Goal: Feedback & Contribution: Contribute content

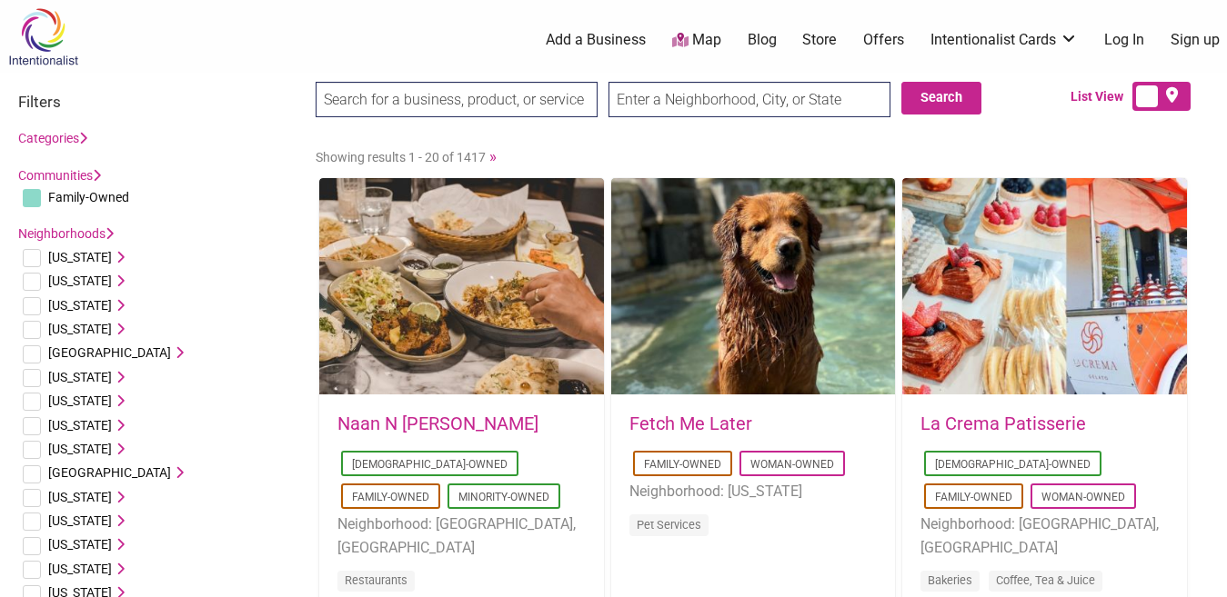
scroll to position [91, 0]
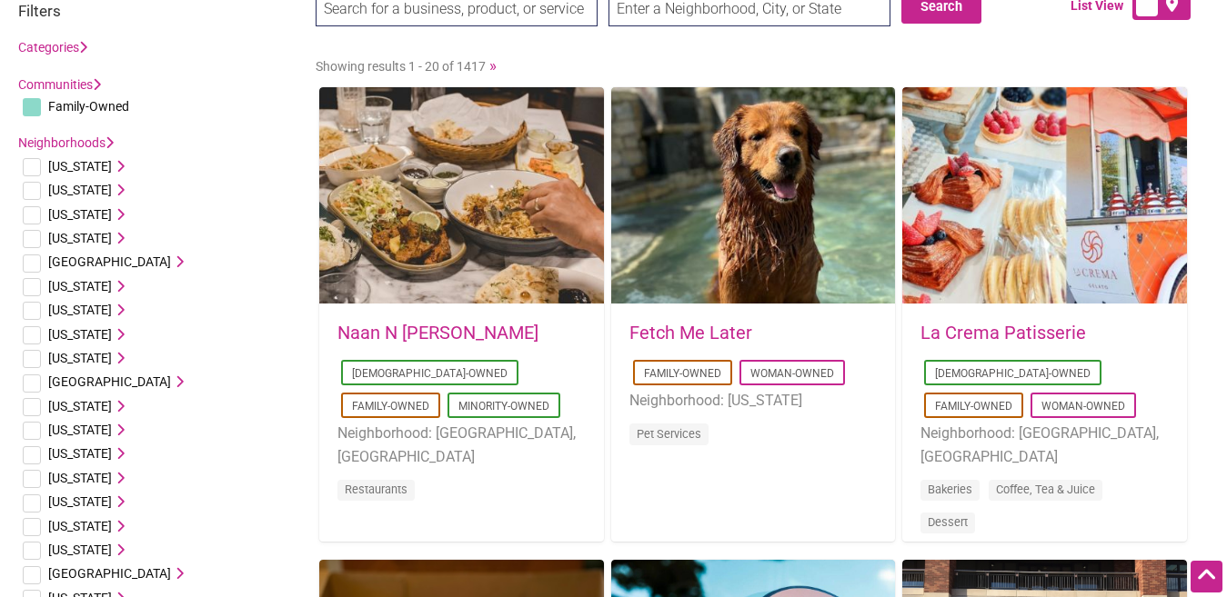
click at [78, 164] on span "Alabama" at bounding box center [80, 166] width 64 height 15
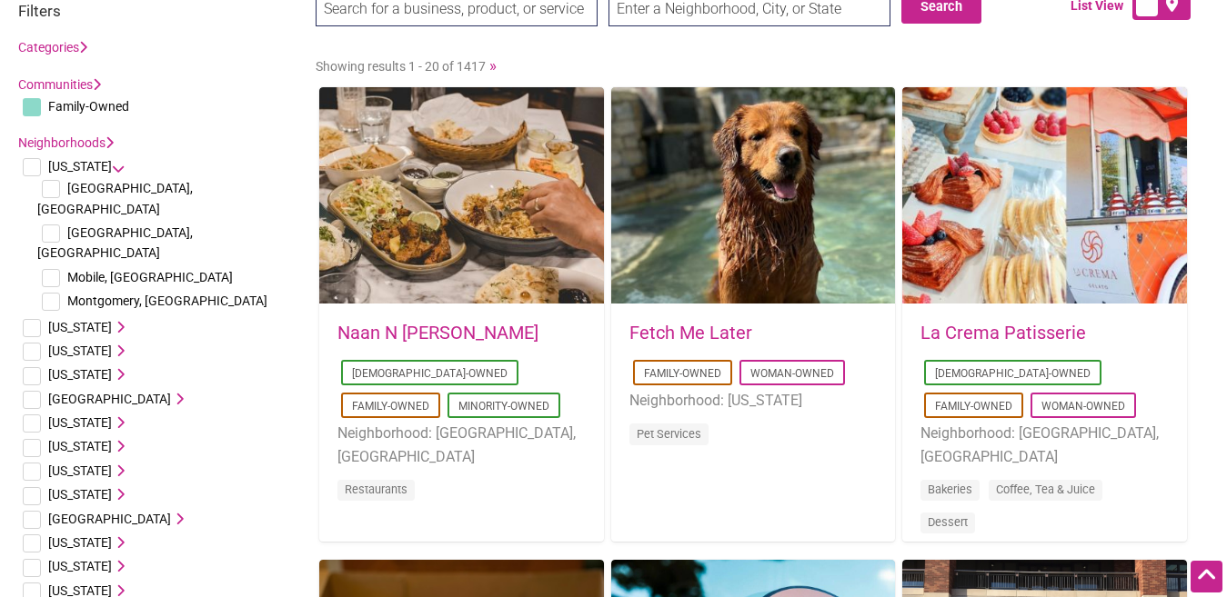
click at [50, 185] on input "checkbox" at bounding box center [51, 189] width 18 height 18
checkbox input "true"
click at [51, 225] on input "checkbox" at bounding box center [51, 234] width 18 height 18
checkbox input "true"
click at [48, 269] on input "checkbox" at bounding box center [51, 278] width 18 height 18
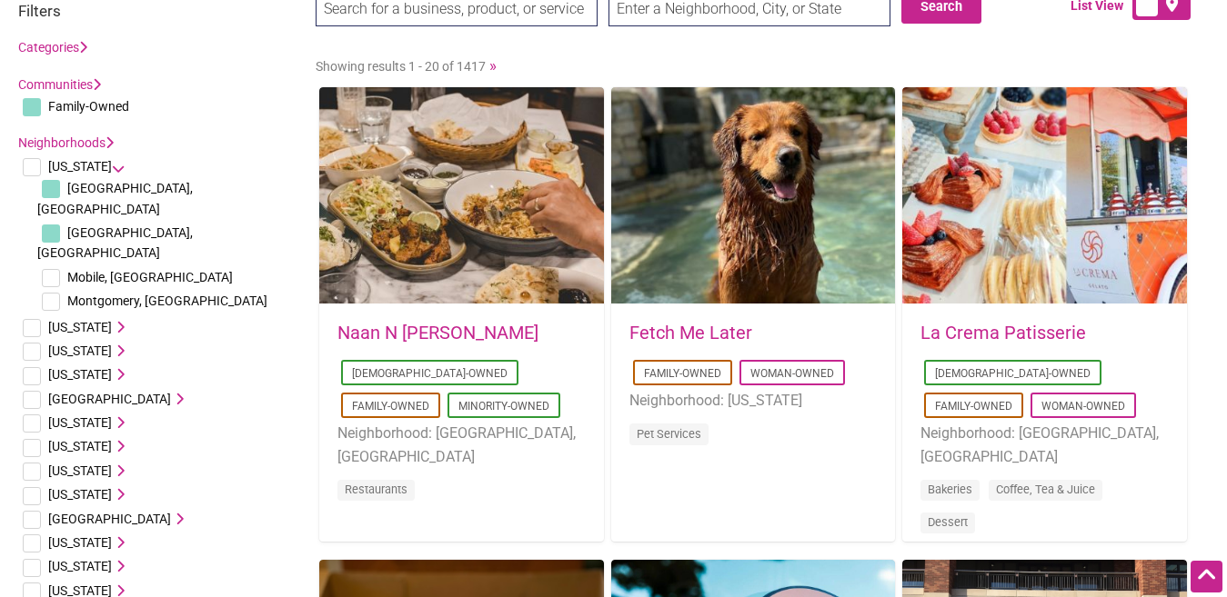
checkbox input "true"
click at [47, 293] on input "checkbox" at bounding box center [51, 302] width 18 height 18
checkbox input "true"
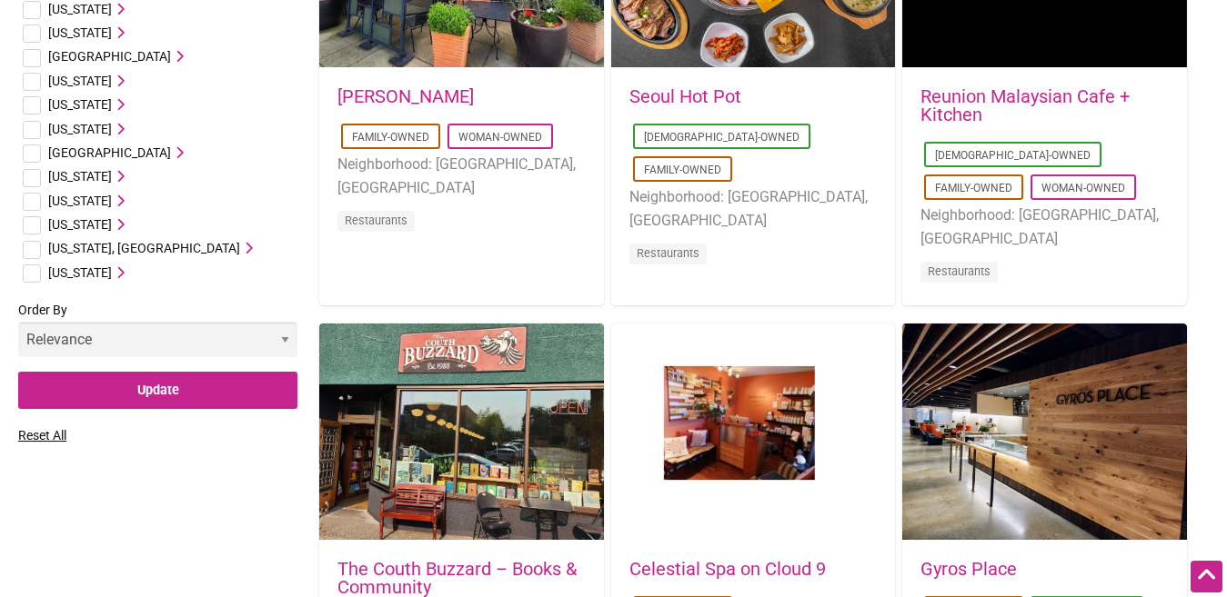
scroll to position [1182, 0]
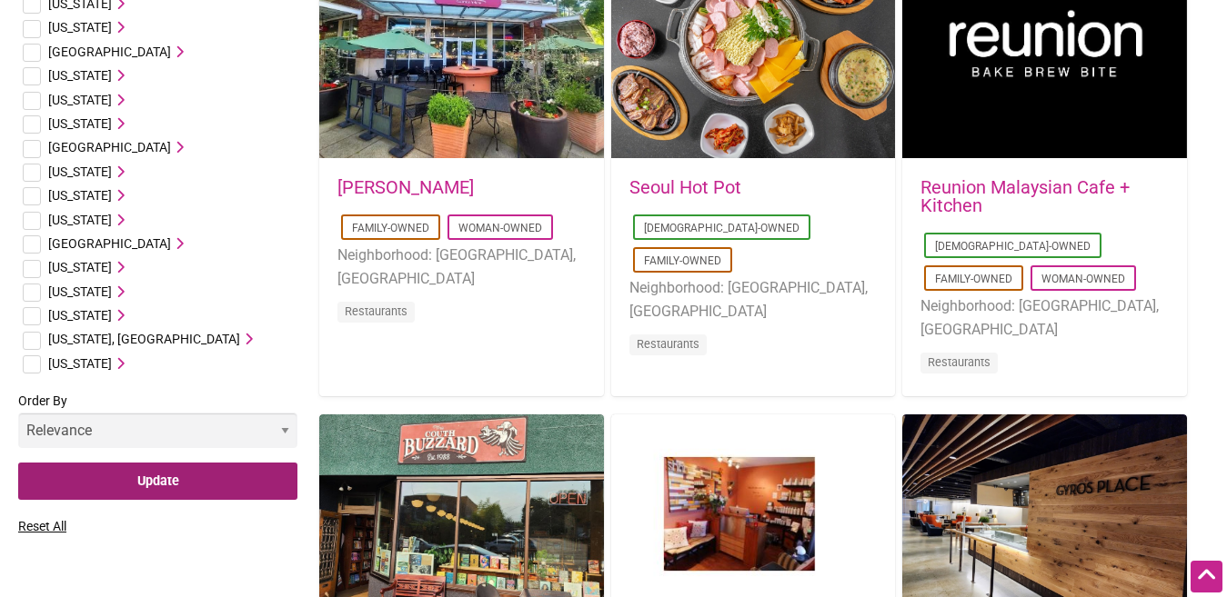
click at [137, 463] on input "Update" at bounding box center [157, 481] width 279 height 37
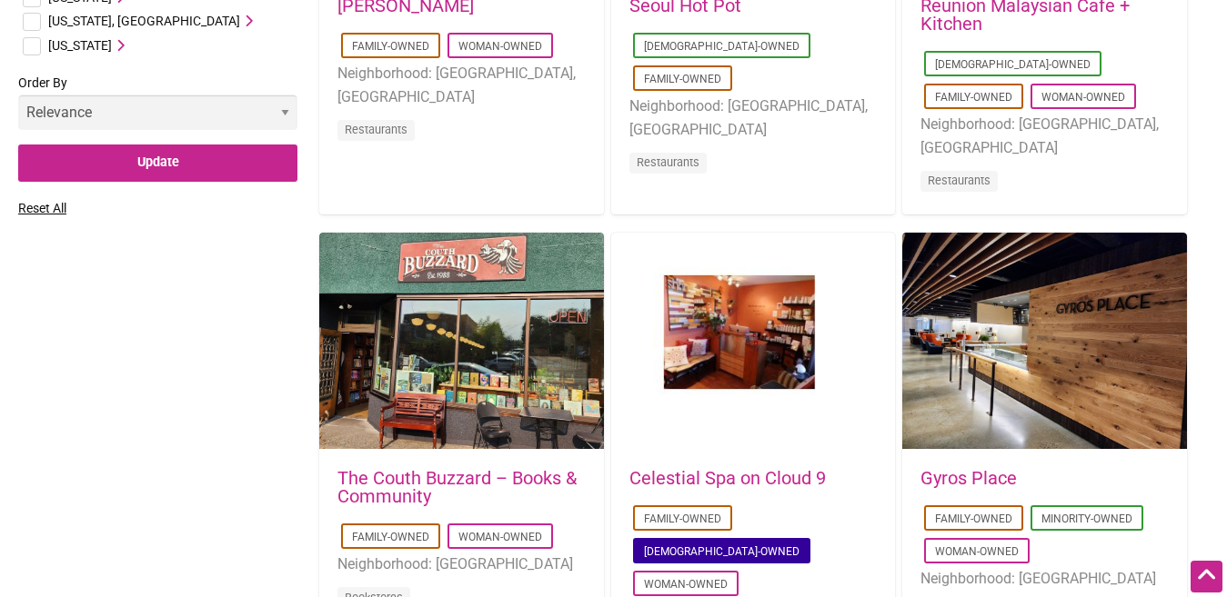
scroll to position [1546, 0]
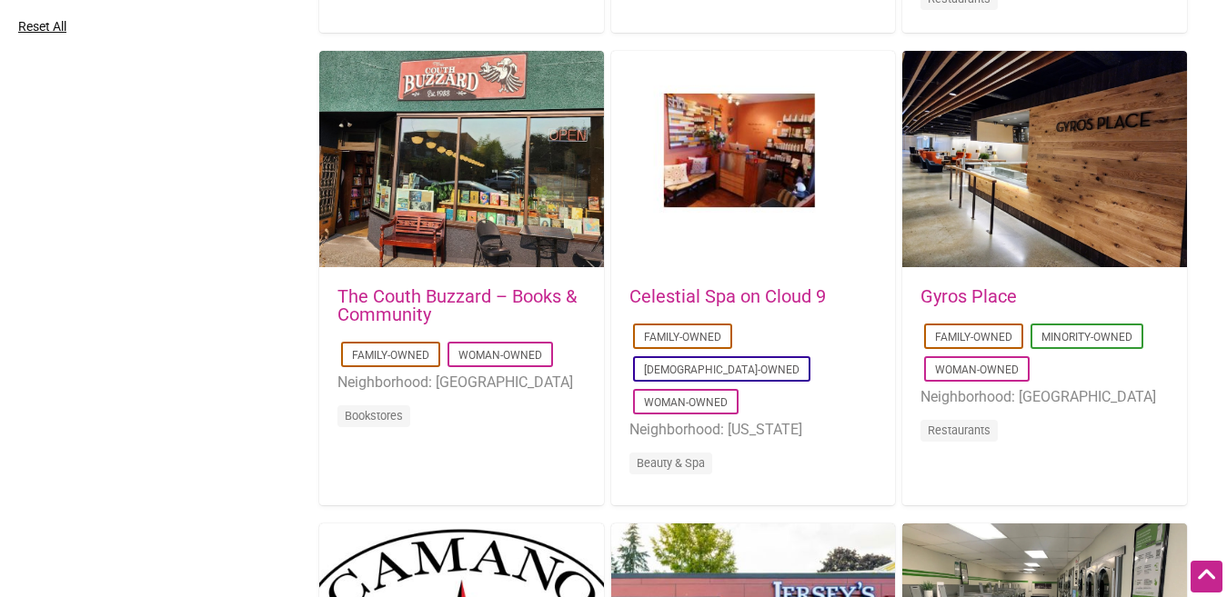
click at [768, 293] on link "Celestial Spa on Cloud 9" at bounding box center [727, 297] width 196 height 22
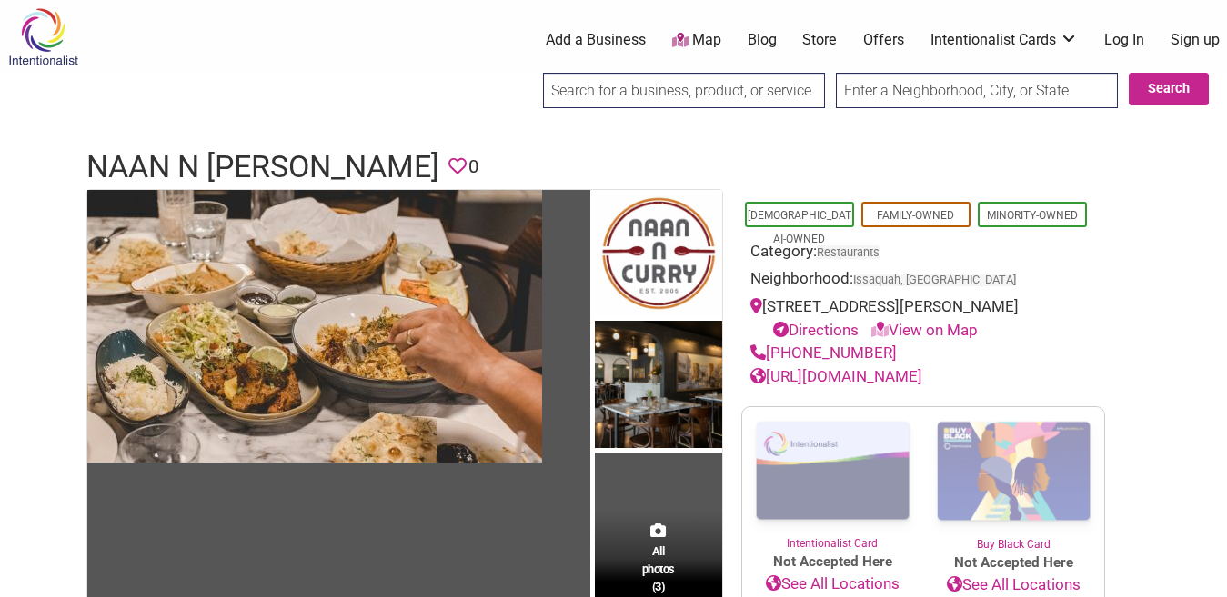
click at [830, 377] on link "[URL][DOMAIN_NAME]" at bounding box center [836, 376] width 172 height 18
click at [1198, 40] on link "Sign up" at bounding box center [1194, 40] width 49 height 20
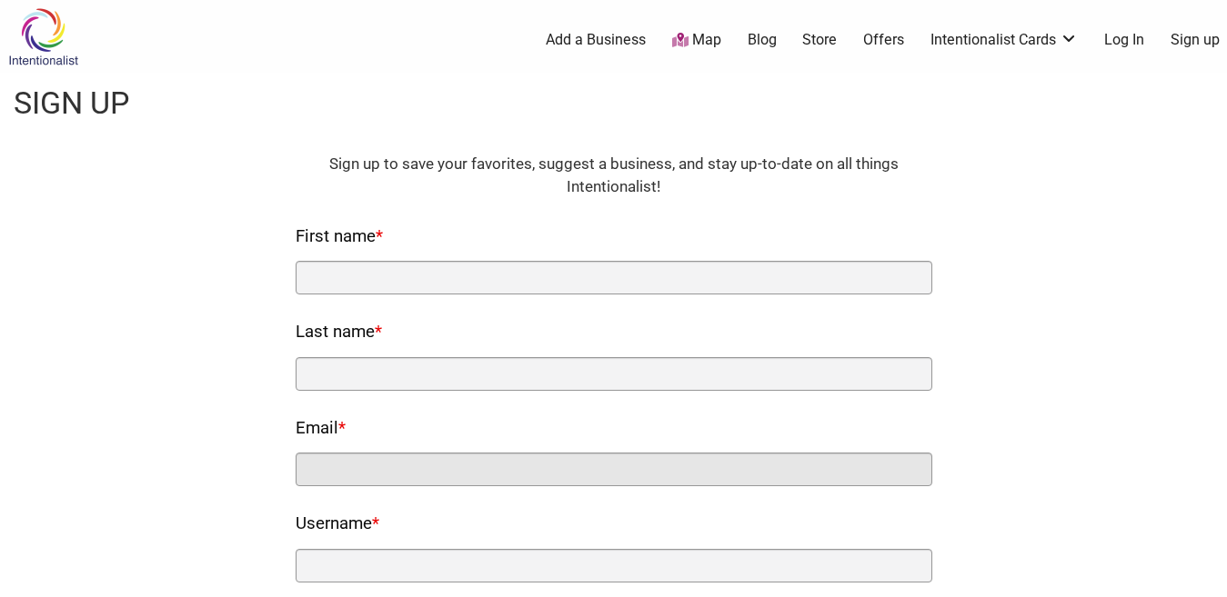
click at [445, 474] on input "Email *" at bounding box center [614, 470] width 637 height 34
paste input "[PERSON_NAME][EMAIL_ADDRESS][DOMAIN_NAME]"
type input "m.turi@plutusic.com"
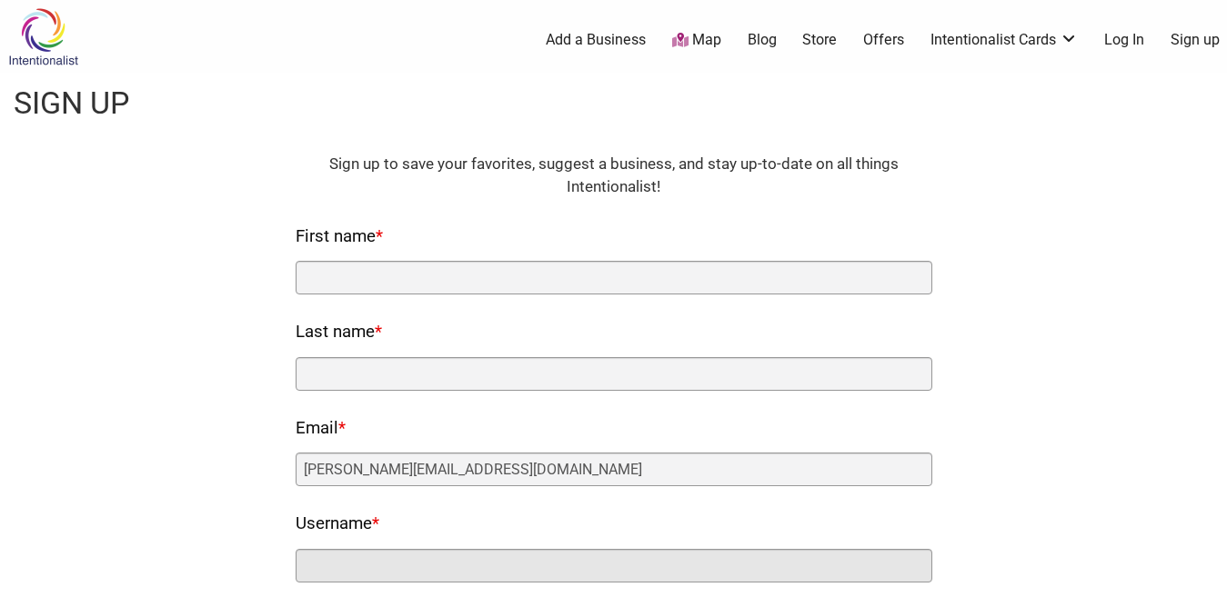
click at [413, 566] on input "Username *" at bounding box center [614, 566] width 637 height 34
paste input "m.turi@plutusic.com"
type input "m.turi"
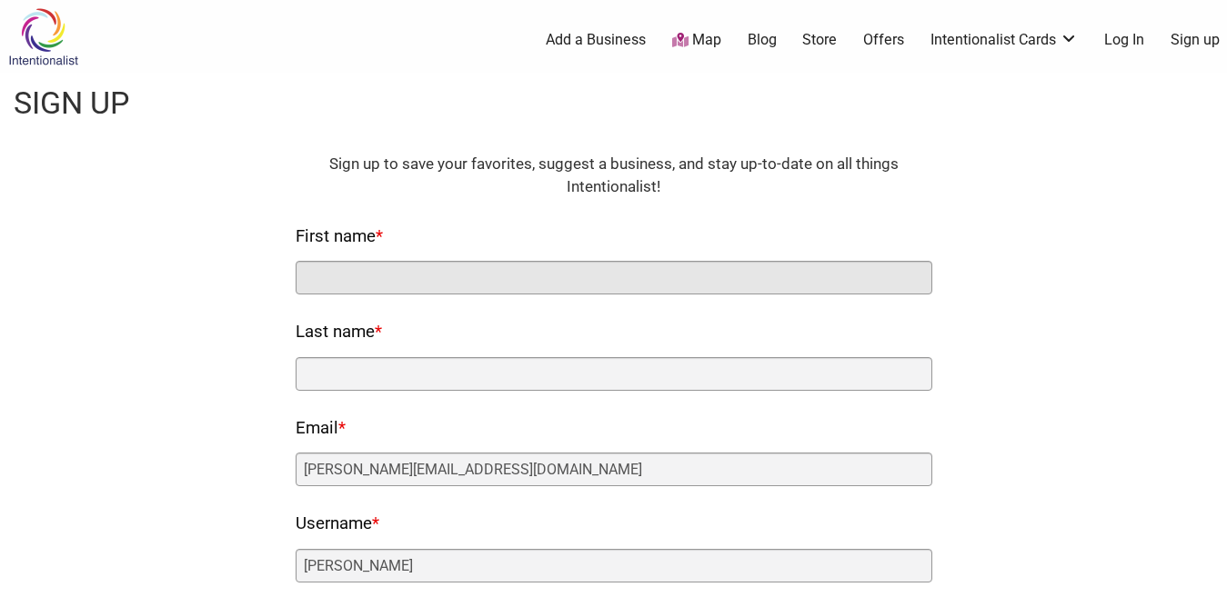
click at [469, 280] on input "First name *" at bounding box center [614, 278] width 637 height 34
type input "Matteo"
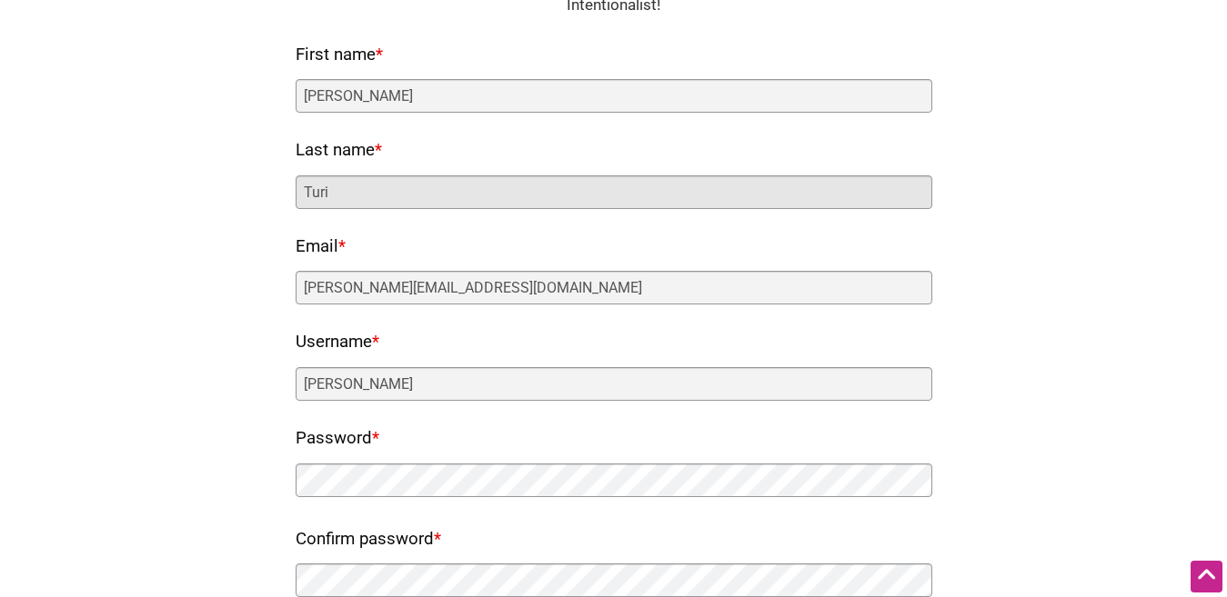
scroll to position [273, 0]
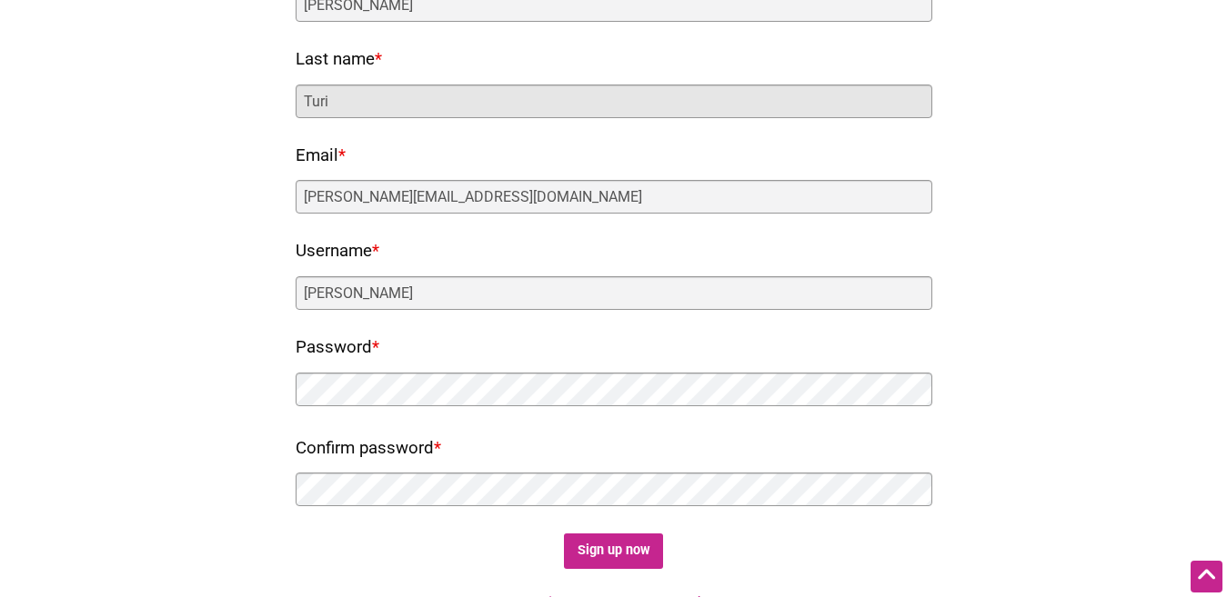
type input "Turi"
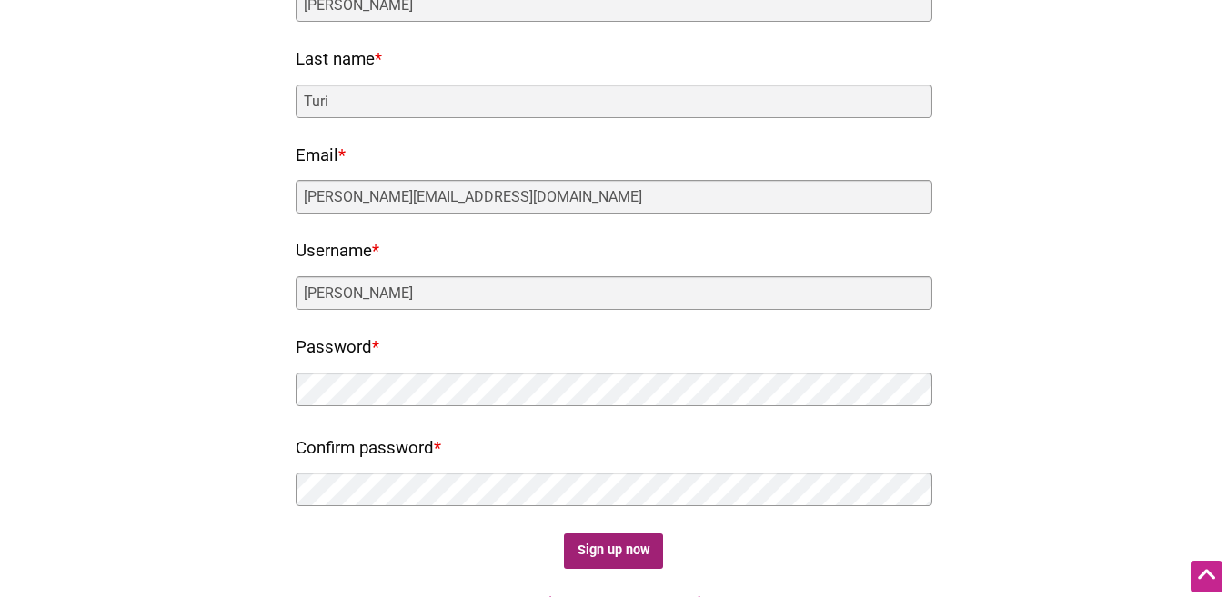
click at [615, 550] on input "Sign up now" at bounding box center [613, 551] width 99 height 35
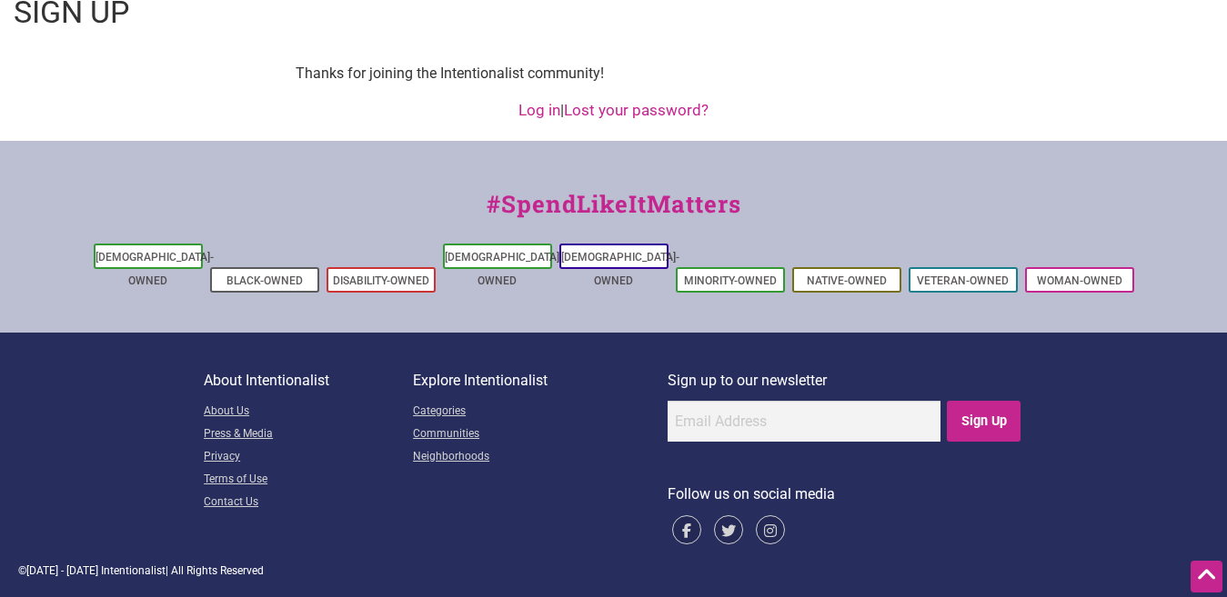
scroll to position [0, 0]
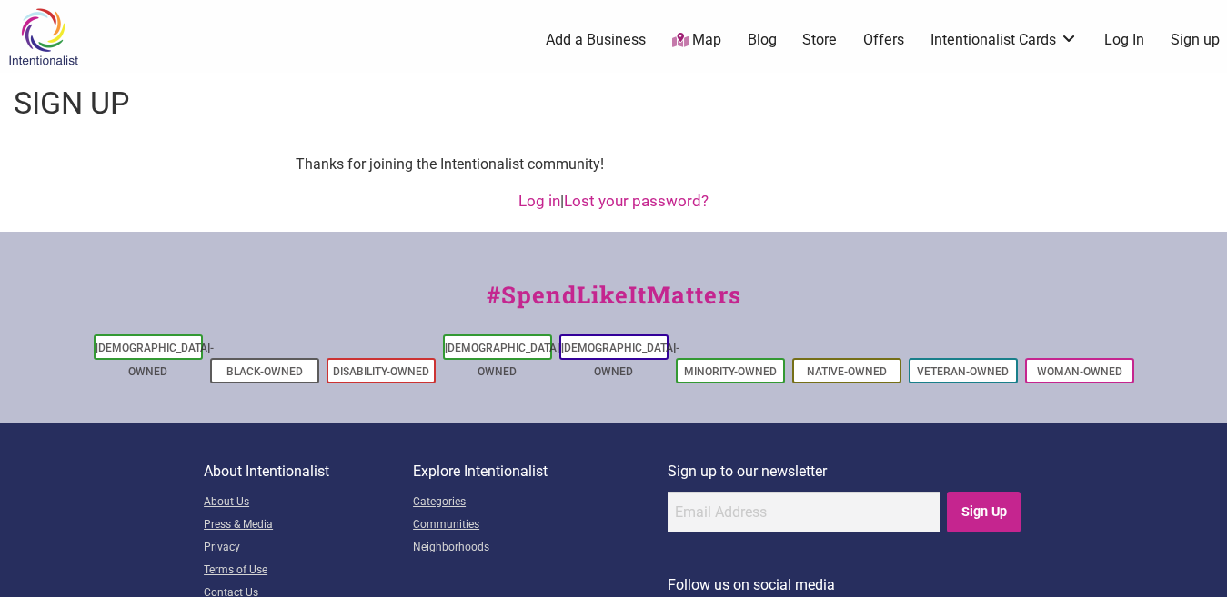
click at [1117, 45] on link "Log In" at bounding box center [1124, 40] width 40 height 20
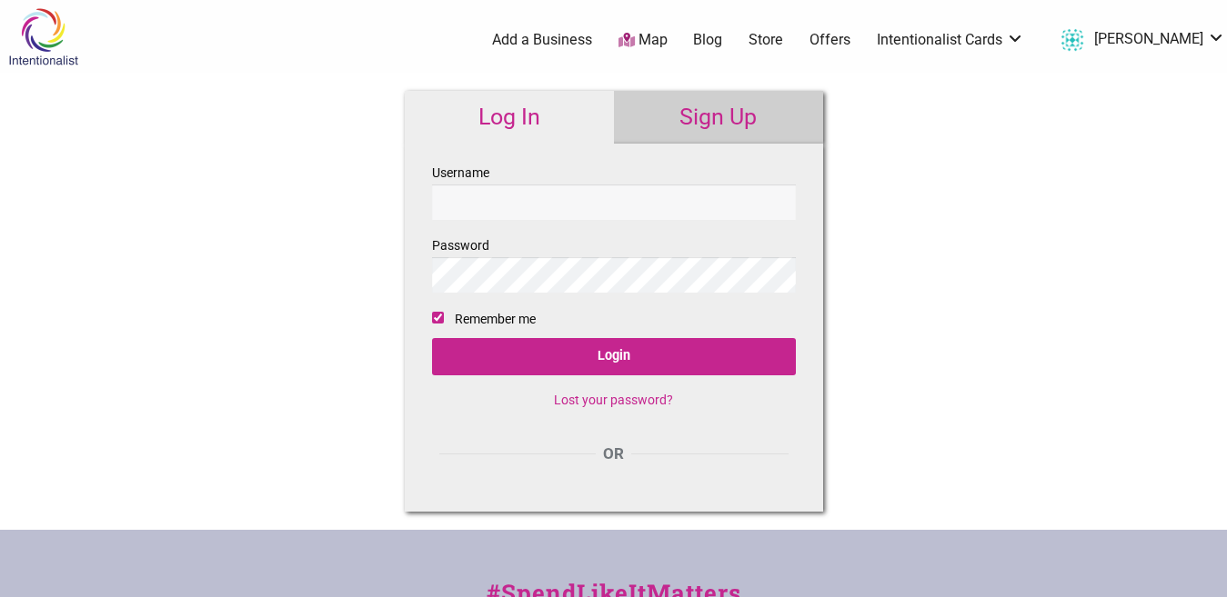
click at [466, 206] on input "Username" at bounding box center [614, 202] width 364 height 35
type input "[PERSON_NAME]"
click at [432, 338] on input "Login" at bounding box center [614, 356] width 364 height 37
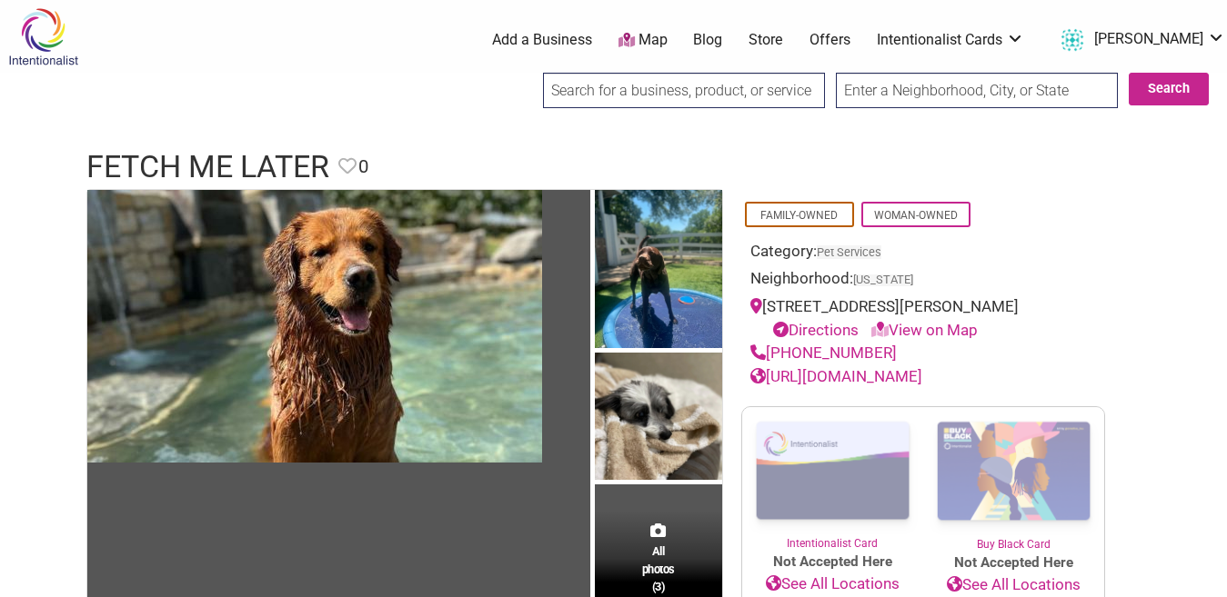
click at [592, 37] on link "Add a Business" at bounding box center [542, 40] width 100 height 20
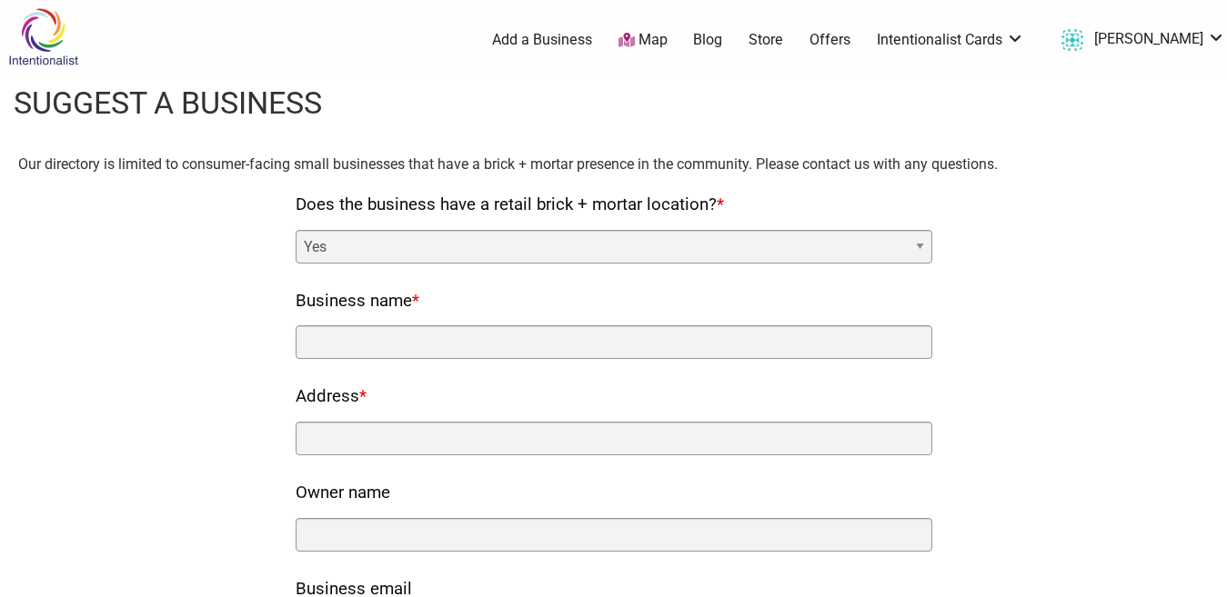
click at [918, 244] on select "Yes No" at bounding box center [614, 247] width 637 height 34
click at [918, 243] on select "Yes No" at bounding box center [614, 247] width 637 height 34
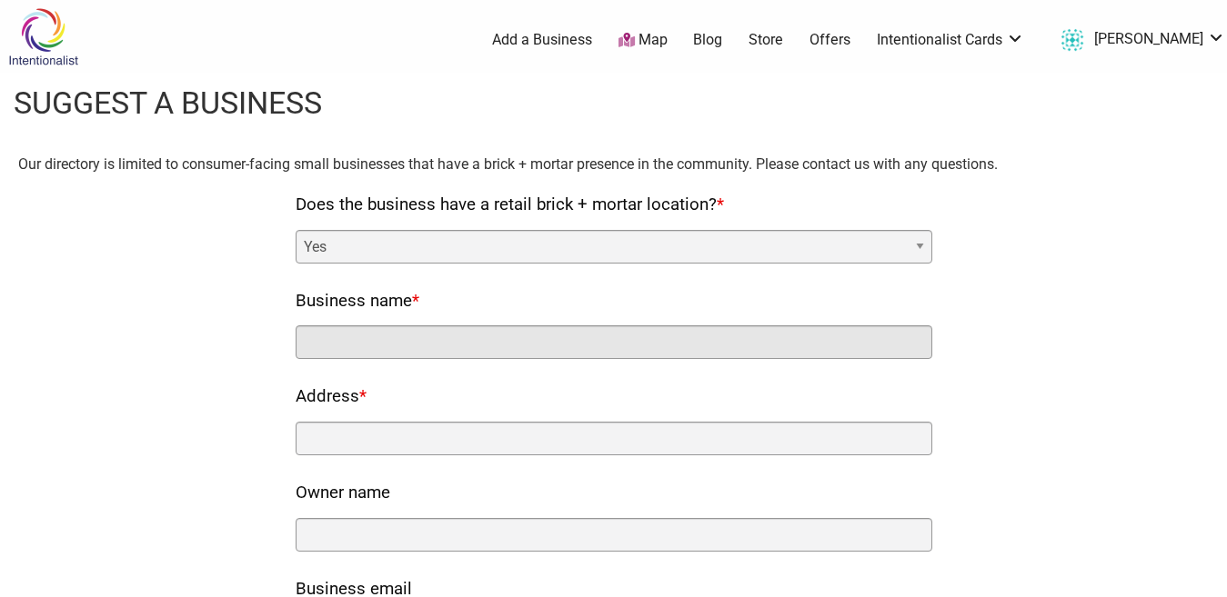
click at [593, 343] on input "Business name *" at bounding box center [614, 343] width 637 height 34
type input "Plutus Investment Consultancy"
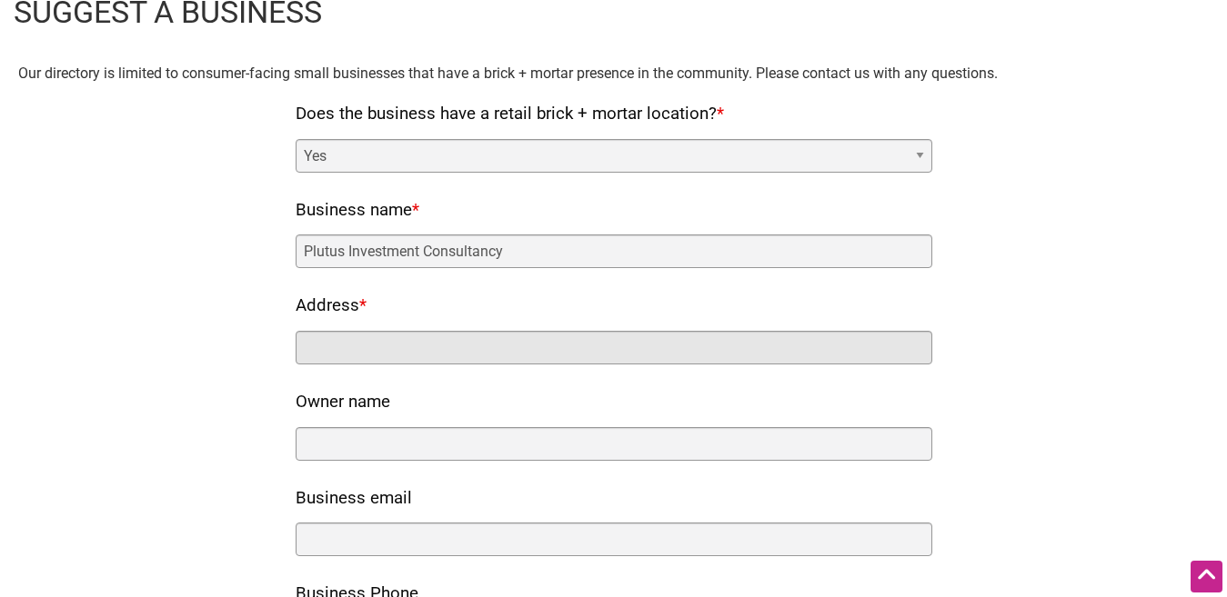
click at [420, 347] on input "Address *" at bounding box center [614, 348] width 637 height 34
paste input "37 [PERSON_NAME] Embankment,"
paste input "[STREET_ADDRESS]"
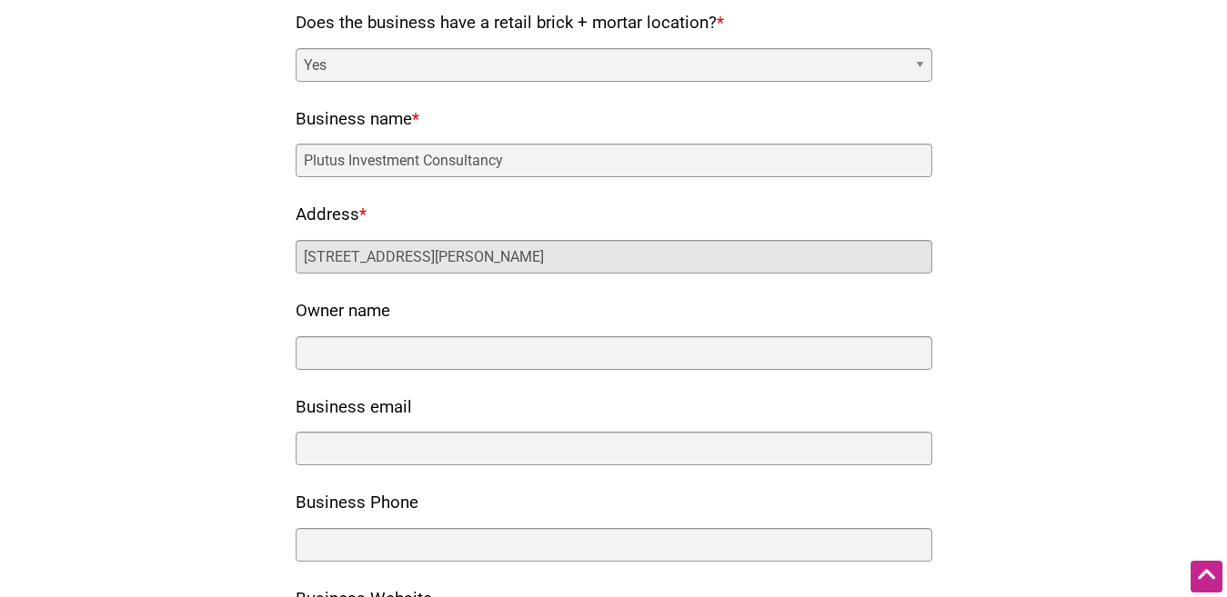
scroll to position [273, 0]
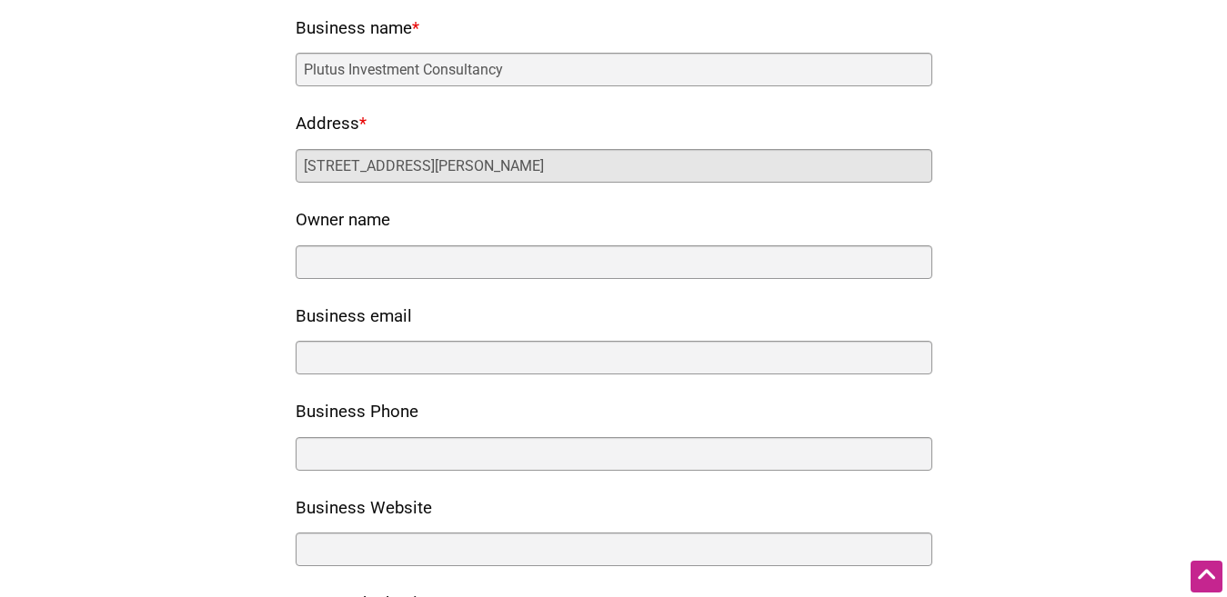
type input "[STREET_ADDRESS][PERSON_NAME]"
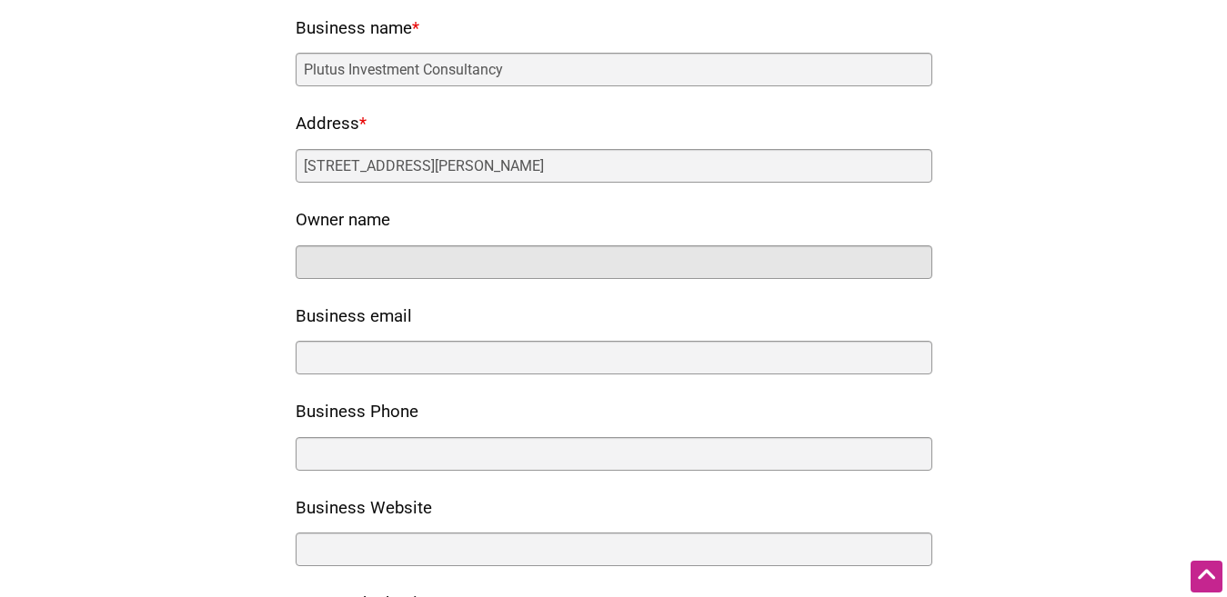
click at [443, 264] on input "Owner name" at bounding box center [614, 263] width 637 height 34
type input "[PERSON_NAME]"
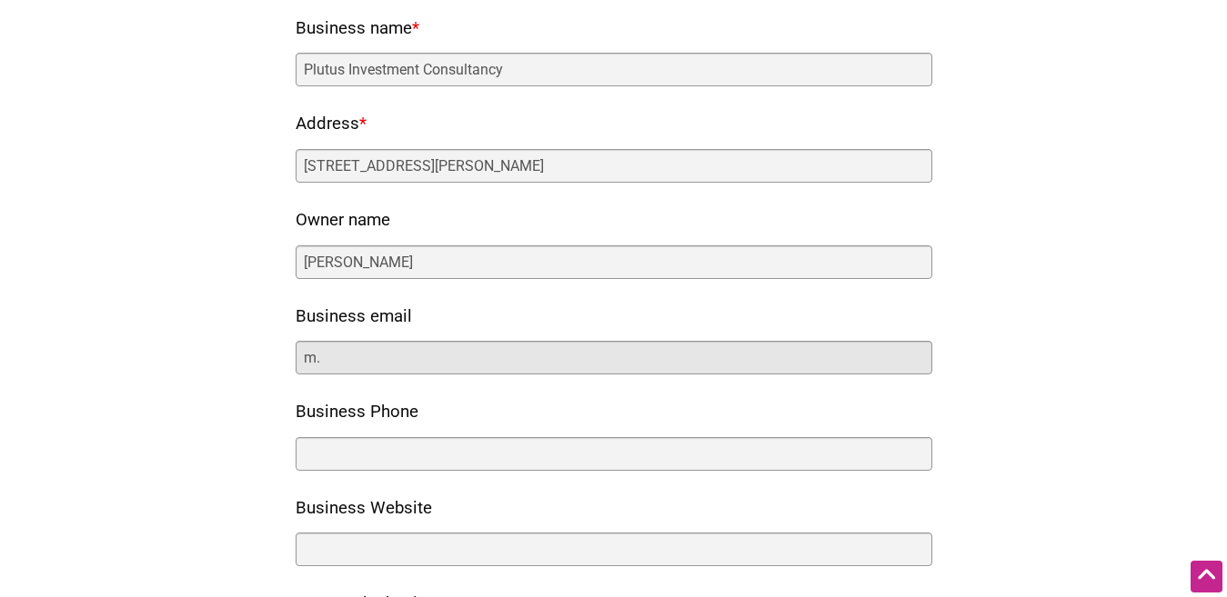
type input "m"
paste input "[EMAIL_ADDRESS][DOMAIN_NAME]"
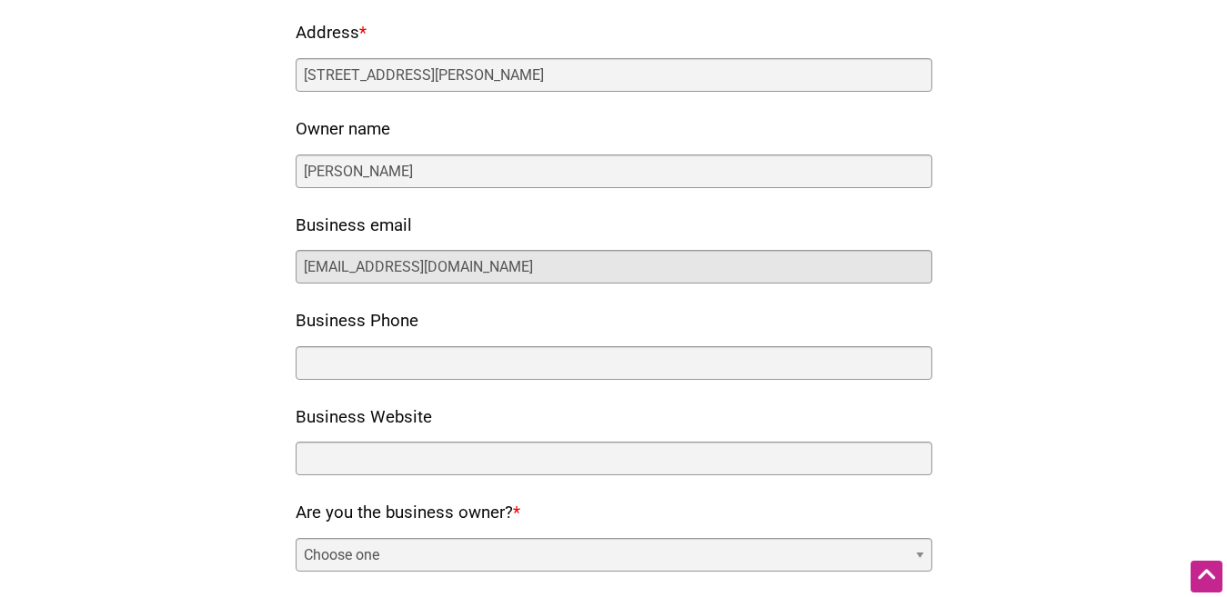
scroll to position [455, 0]
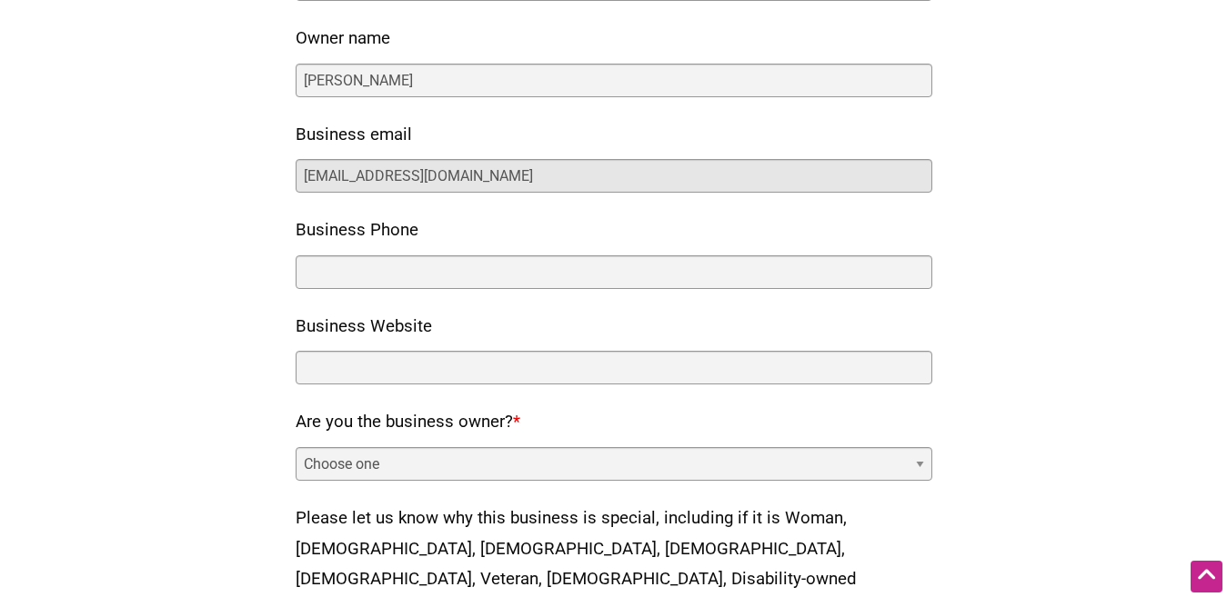
type input "[EMAIL_ADDRESS][DOMAIN_NAME]"
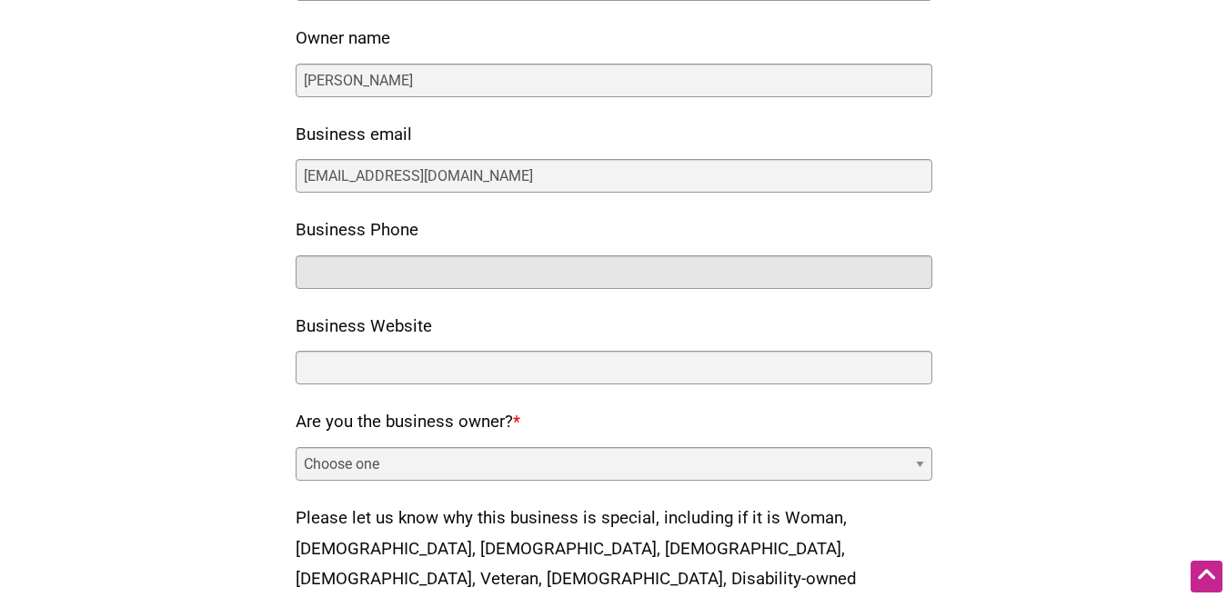
click at [438, 269] on input "Business Phone" at bounding box center [614, 273] width 637 height 34
paste input "061 8832 0567"
type input "061 8832 0567"
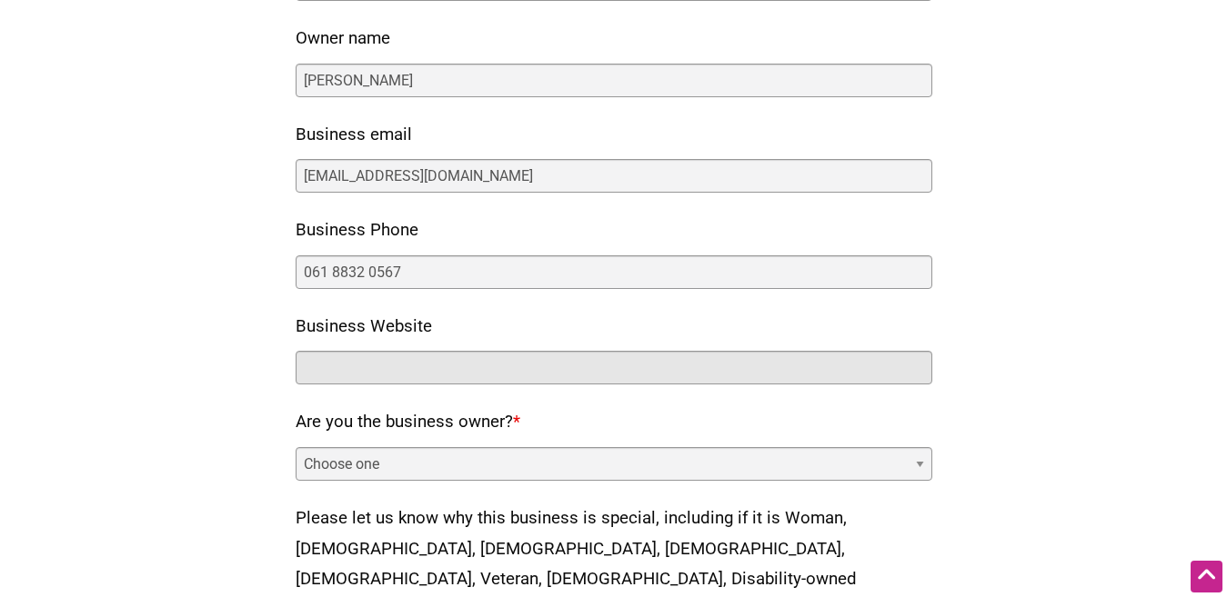
click at [382, 368] on input "Business Website" at bounding box center [614, 368] width 637 height 34
type input "[DOMAIN_NAME]"
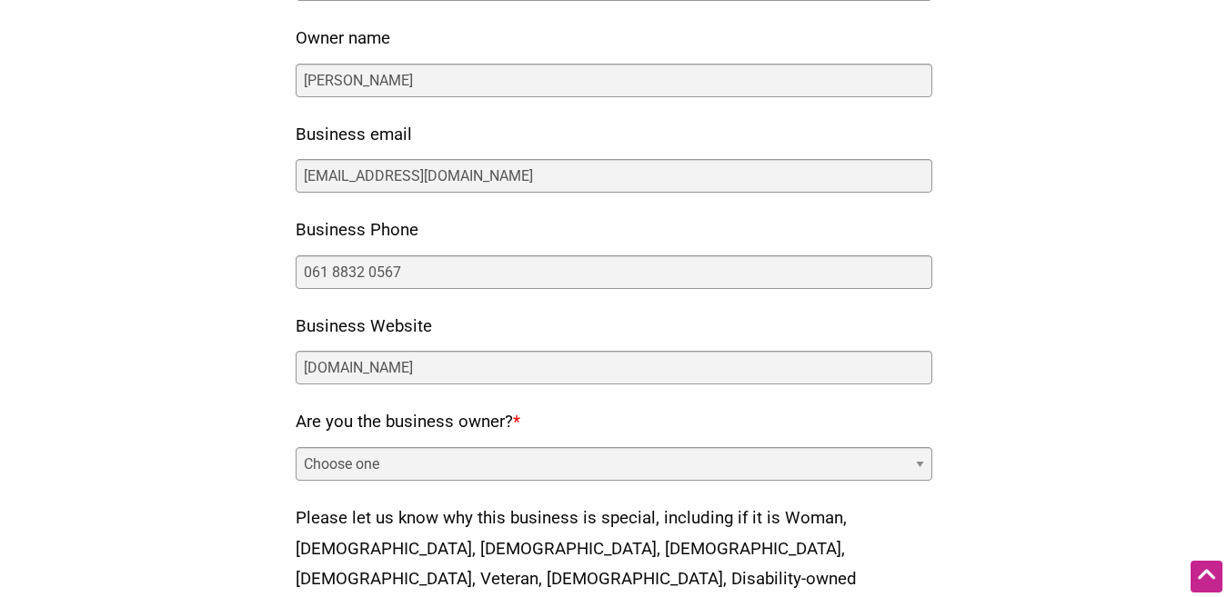
click at [508, 462] on select "Choose one Yes No" at bounding box center [614, 464] width 637 height 34
select select "no"
click at [296, 447] on select "Choose one Yes No" at bounding box center [614, 464] width 637 height 34
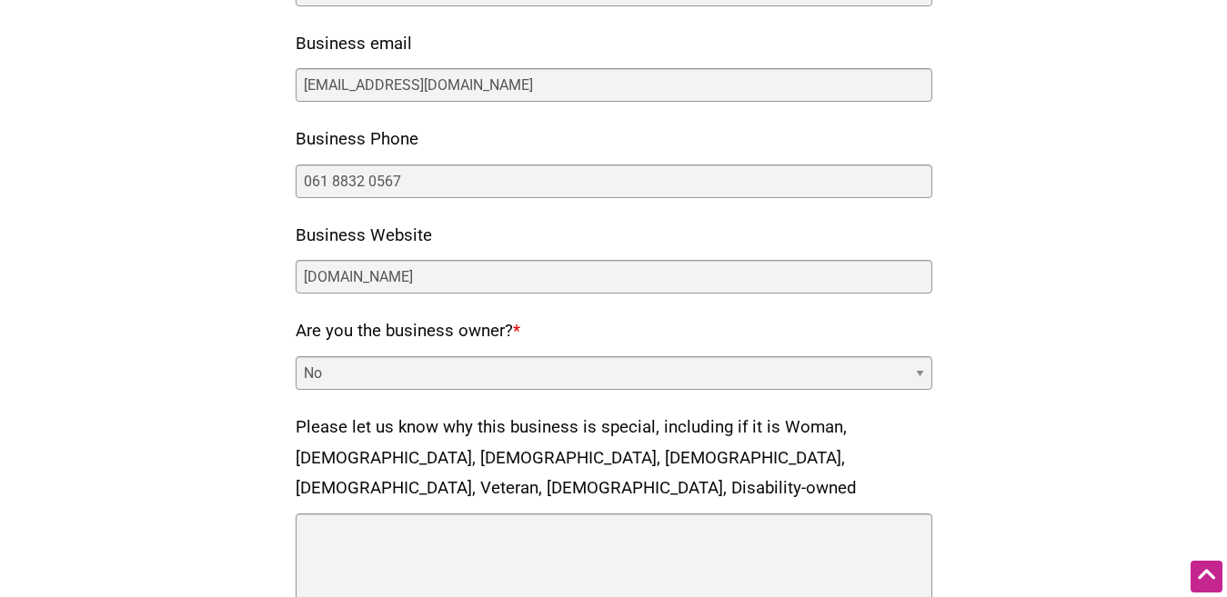
scroll to position [637, 0]
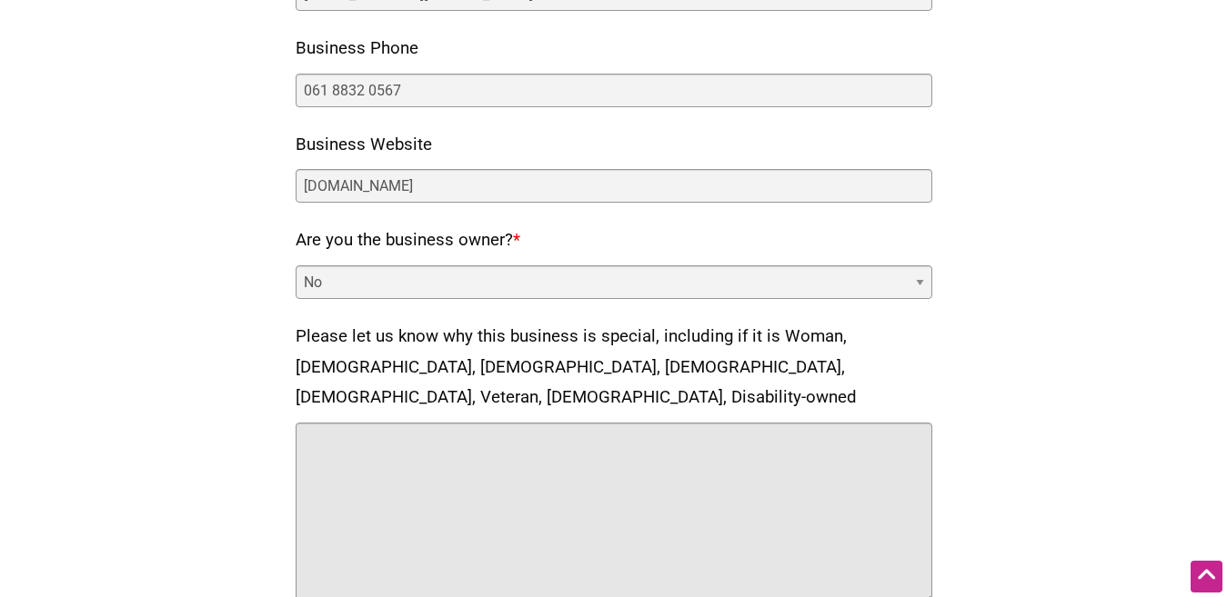
click at [464, 474] on textarea "Please let us know why this business is special, including if it is Woman, [DEM…" at bounding box center [614, 514] width 637 height 182
paste textarea "At Plutus Investment Consultants , we are dedicated to providing tailored finan…"
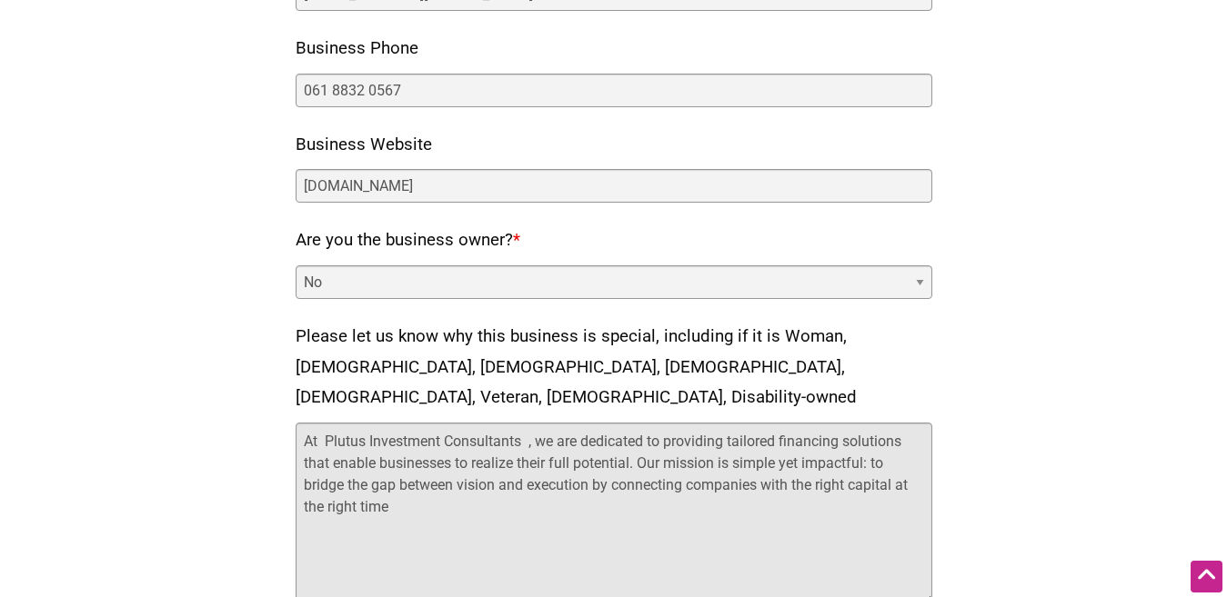
click at [319, 423] on textarea "At Plutus Investment Consultants , we are dedicated to providing tailored finan…" at bounding box center [614, 514] width 637 height 182
click at [506, 423] on textarea "Plutus Investment Consultants , we are dedicated to providing tailored financin…" at bounding box center [614, 514] width 637 height 182
click at [522, 423] on textarea "Plutus Investment Consultants, we are dedicated to providing tailored financing…" at bounding box center [614, 514] width 637 height 182
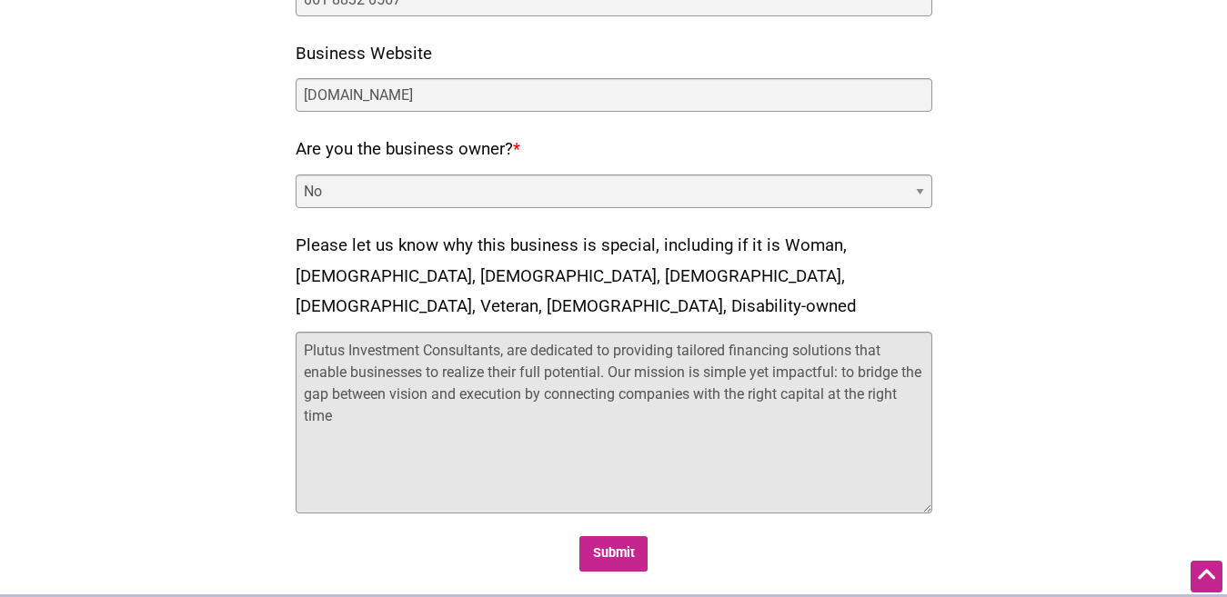
scroll to position [818, 0]
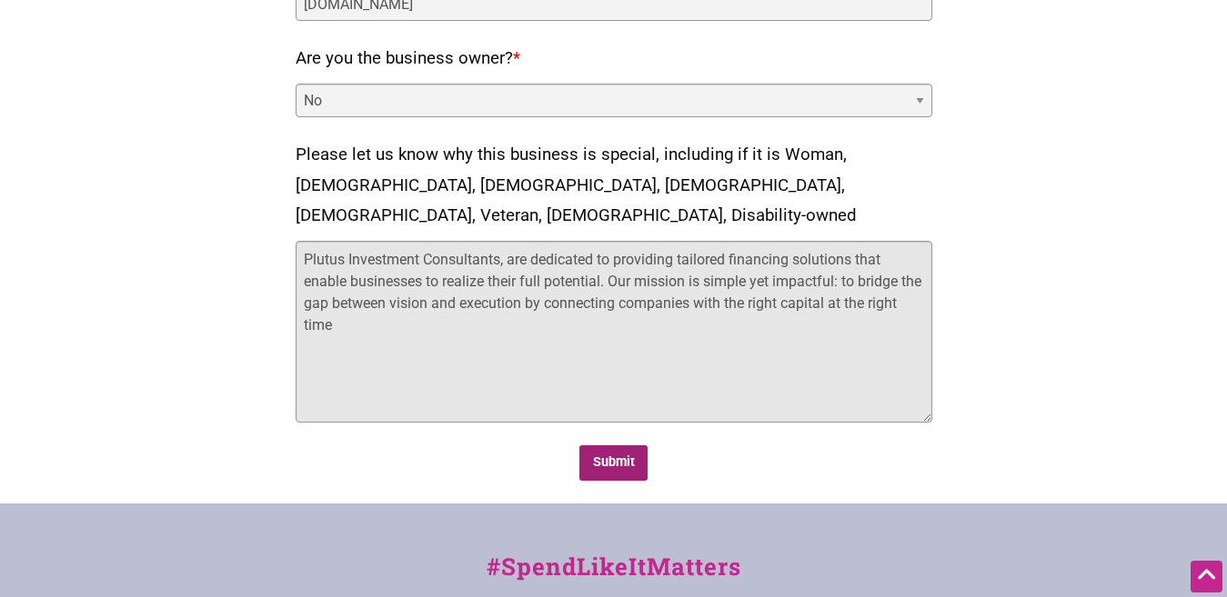
type textarea "Plutus Investment Consultants, are dedicated to providing tailored financing so…"
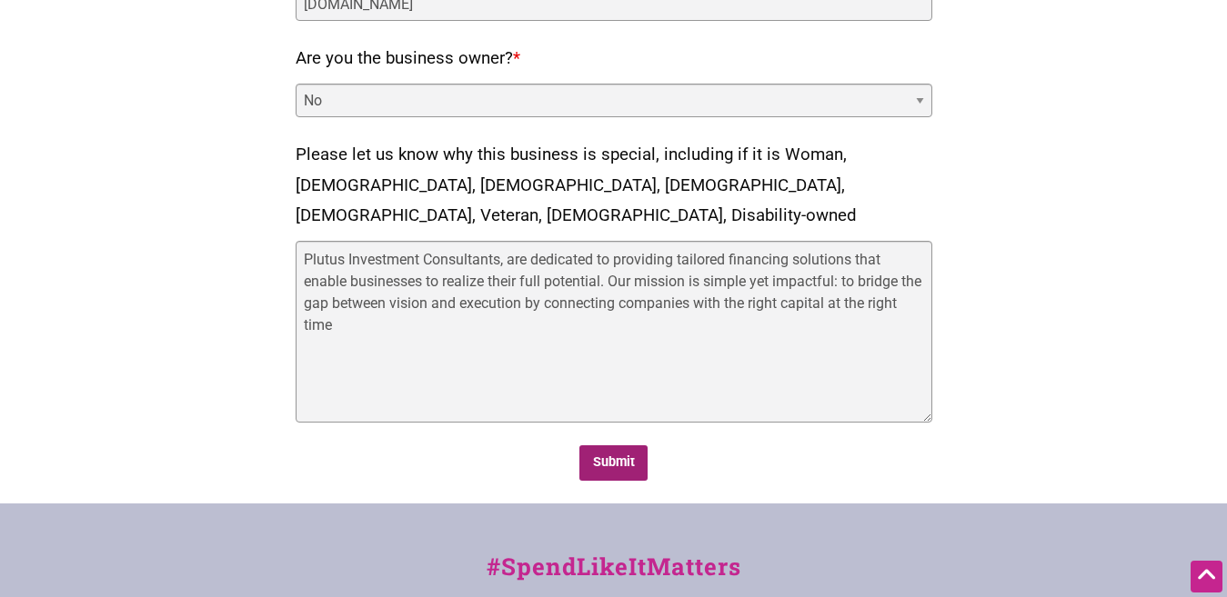
click at [615, 446] on input "Submit" at bounding box center [613, 463] width 68 height 35
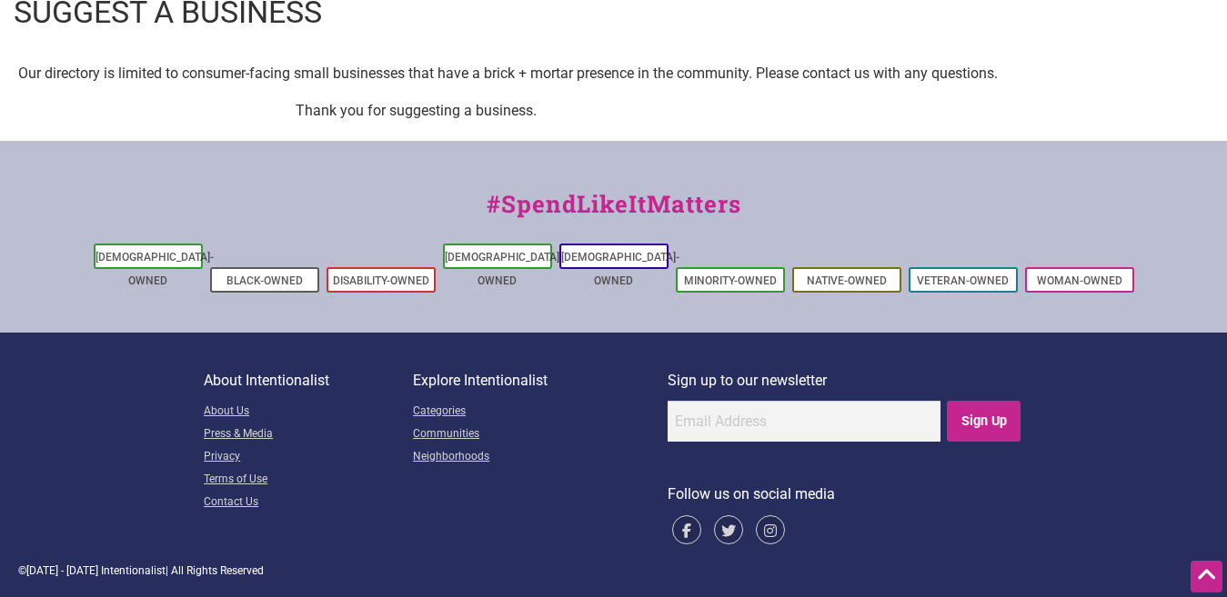
scroll to position [0, 0]
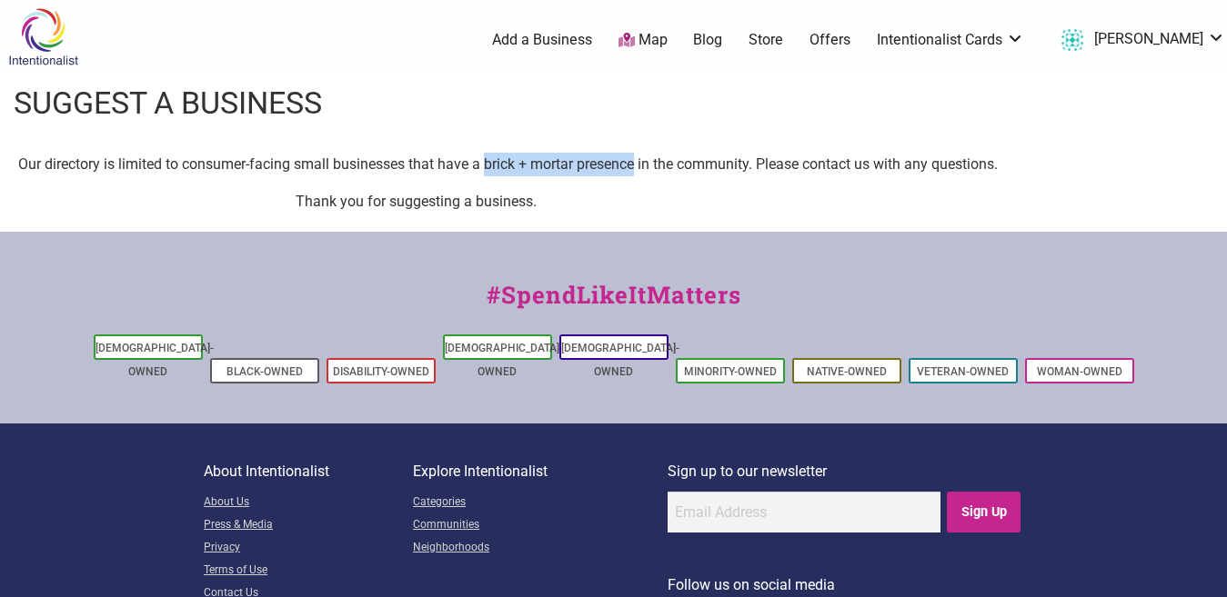
drag, startPoint x: 634, startPoint y: 163, endPoint x: 486, endPoint y: 162, distance: 148.2
click at [482, 157] on p "Our directory is limited to consumer-facing small businesses that have a brick …" at bounding box center [613, 165] width 1190 height 24
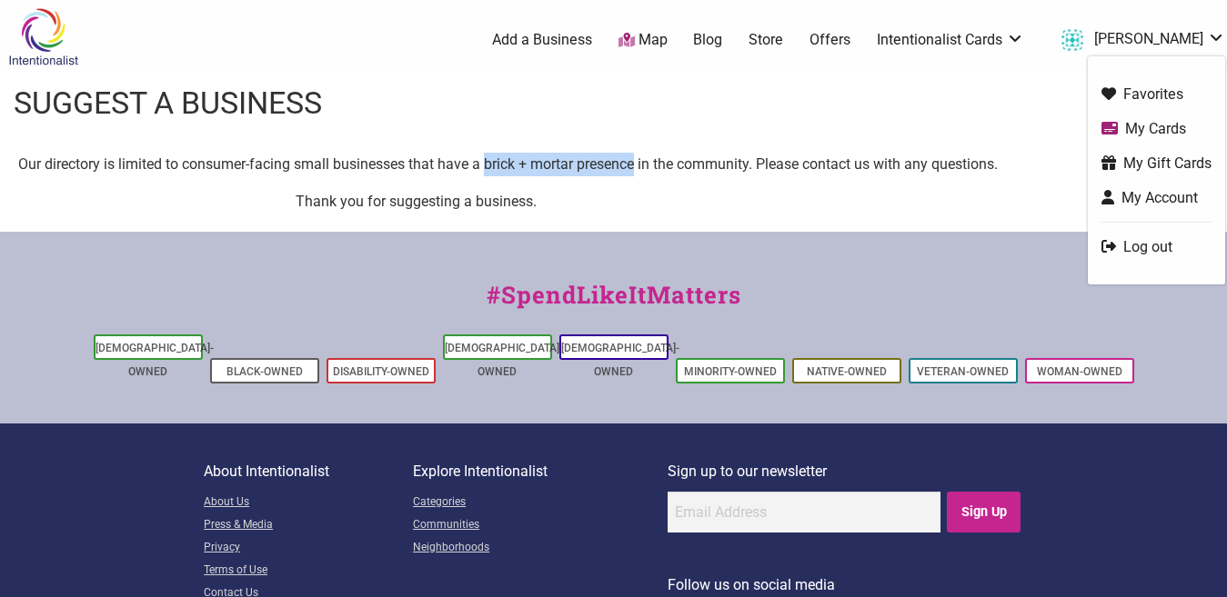
click at [1145, 245] on link "Log out" at bounding box center [1156, 246] width 110 height 21
